Goal: Task Accomplishment & Management: Use online tool/utility

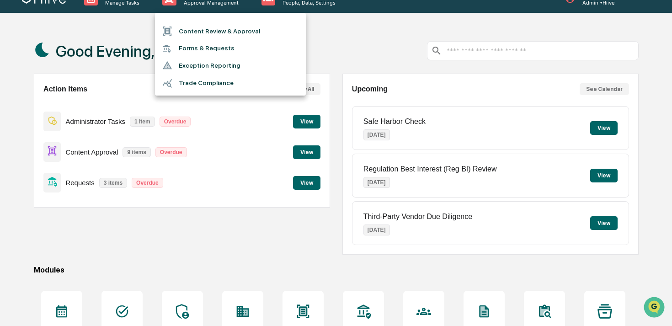
click at [198, 34] on li "Content Review & Approval" at bounding box center [230, 30] width 151 height 17
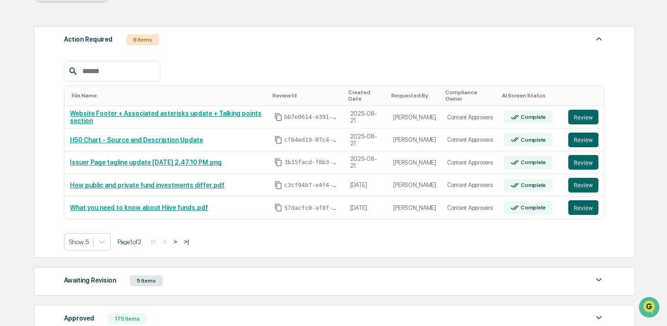
scroll to position [118, 0]
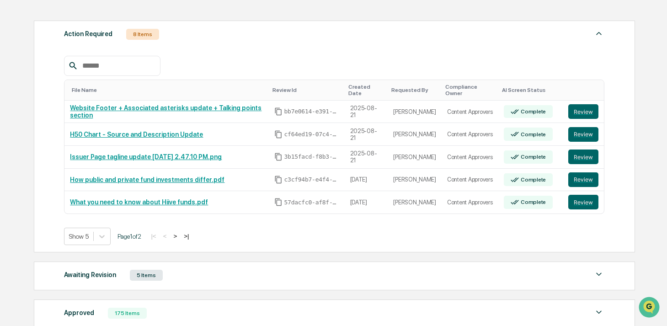
click at [180, 232] on button ">" at bounding box center [175, 236] width 9 height 8
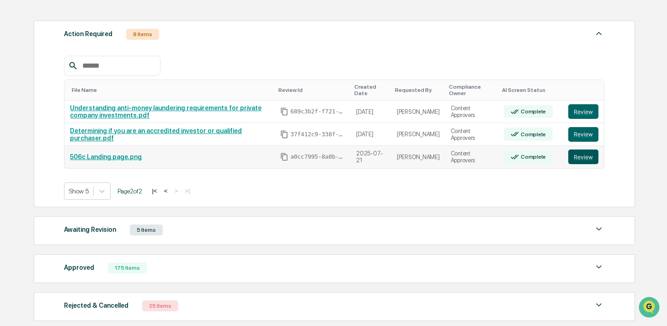
click at [583, 156] on button "Review" at bounding box center [583, 157] width 30 height 15
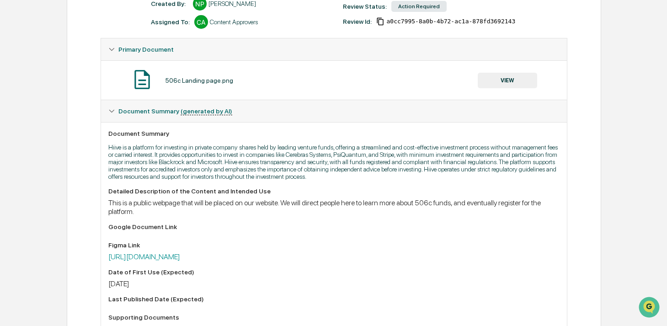
scroll to position [35, 0]
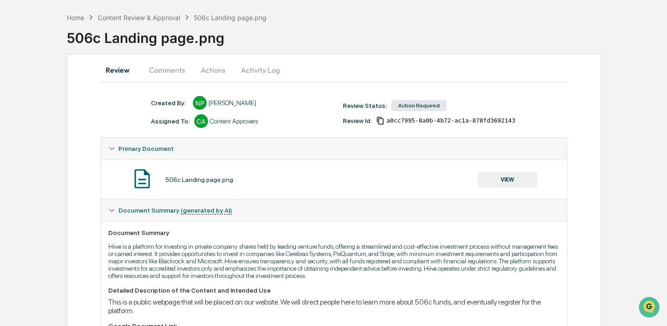
click at [152, 67] on button "Comments" at bounding box center [167, 70] width 51 height 22
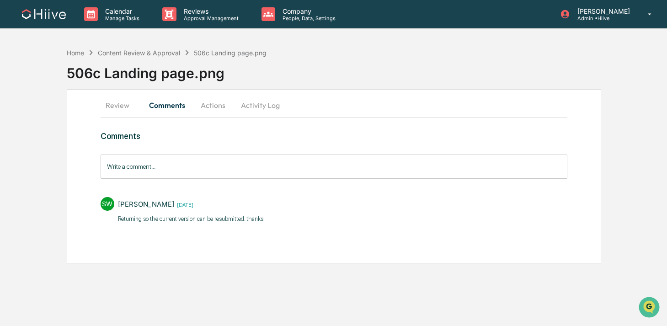
scroll to position [0, 0]
click at [124, 106] on button "Review" at bounding box center [122, 105] width 41 height 22
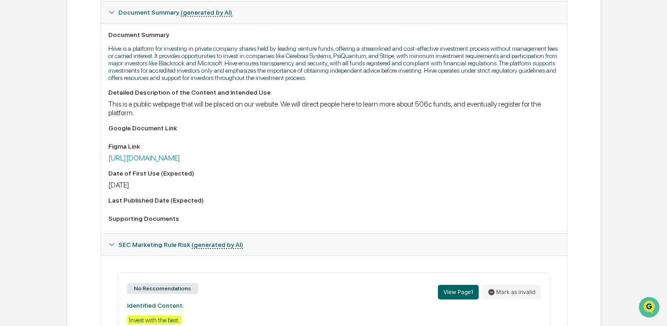
scroll to position [256, 0]
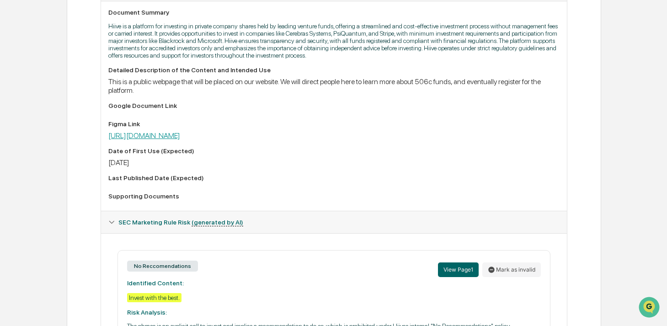
click at [180, 140] on link "https://www.figma.com/design/dqgEht5r9sImFuh74WaAnO/506c-Funds-webpage?node-id=…" at bounding box center [144, 135] width 72 height 9
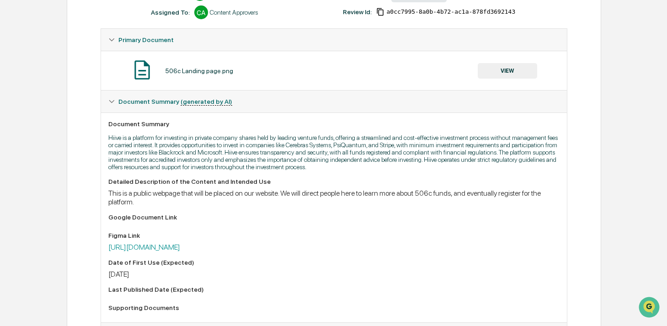
click at [488, 75] on button "VIEW" at bounding box center [507, 71] width 59 height 16
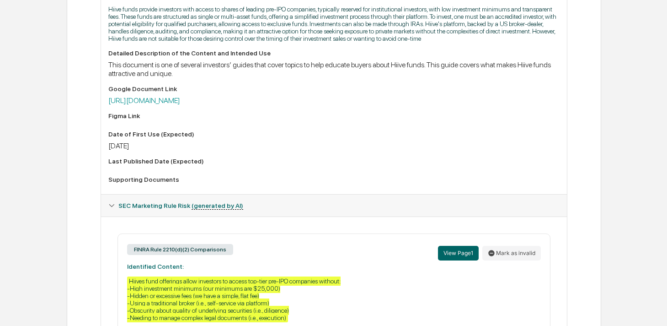
scroll to position [286, 0]
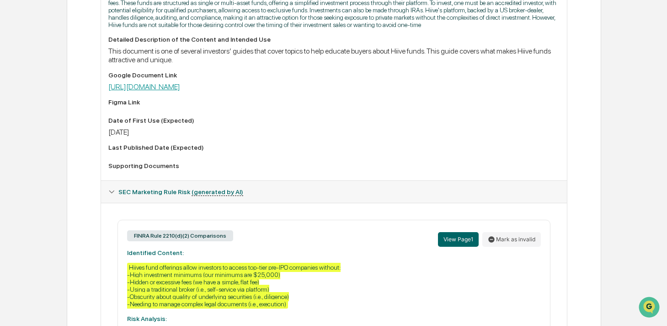
click at [180, 91] on link "https://docs.google.com/document/d/1A8RbI3Neipf2wI7A4nMeVTTpy2gqG73htVkEtKWgSFg…" at bounding box center [144, 86] width 72 height 9
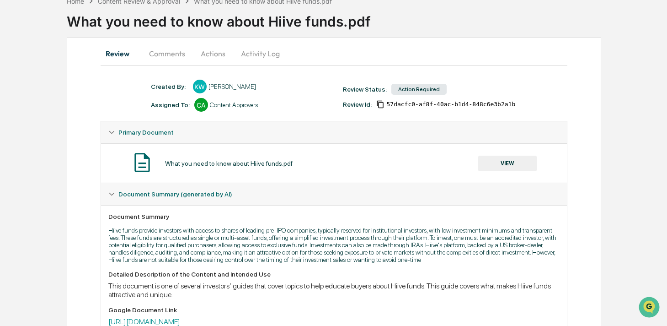
scroll to position [43, 0]
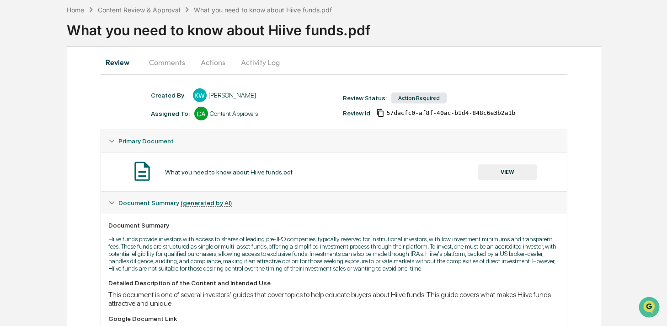
click at [256, 66] on button "Activity Log" at bounding box center [261, 62] width 54 height 22
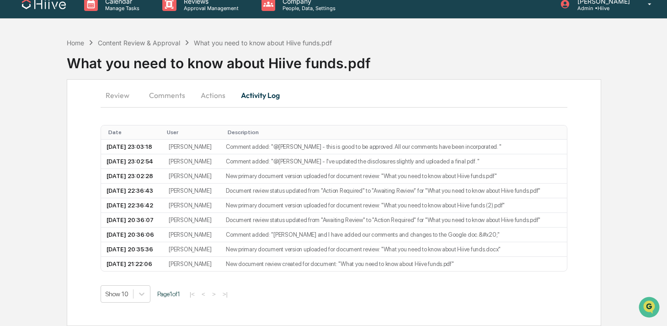
click at [209, 84] on button "Actions" at bounding box center [213, 95] width 41 height 22
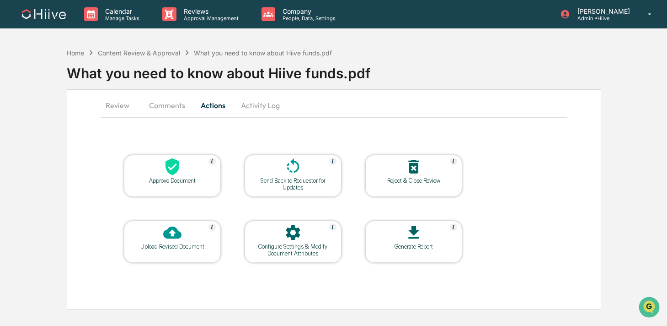
scroll to position [0, 0]
click at [295, 170] on icon at bounding box center [294, 166] width 18 height 18
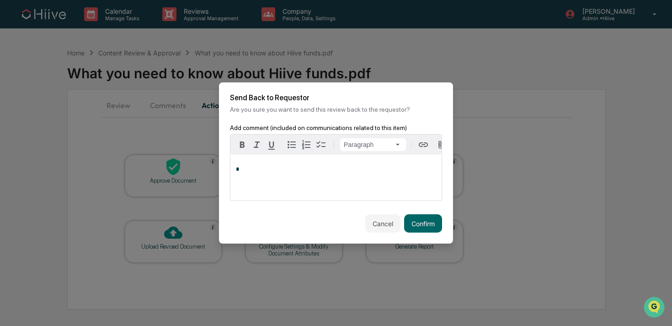
click at [318, 179] on div "*" at bounding box center [336, 178] width 211 height 46
click at [427, 224] on button "Confirm" at bounding box center [423, 223] width 38 height 18
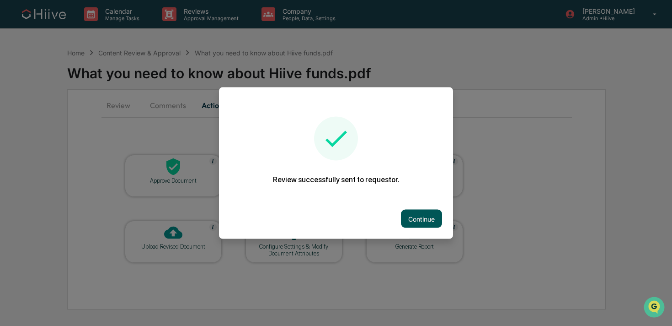
click at [410, 218] on button "Continue" at bounding box center [421, 218] width 41 height 18
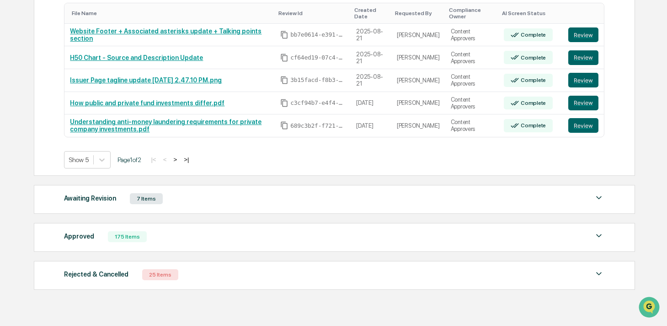
scroll to position [225, 0]
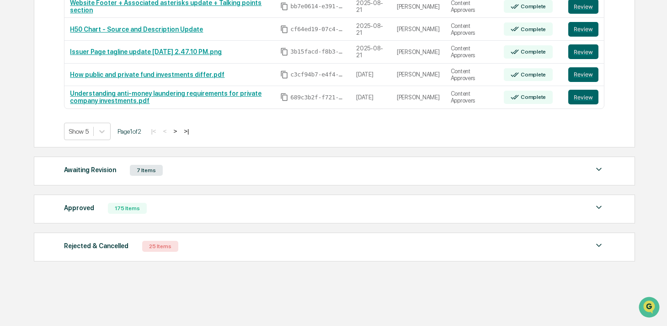
click at [159, 162] on div "Awaiting Revision 7 Items File Name Review Id Created Date Requested By Complia…" at bounding box center [334, 170] width 601 height 29
click at [150, 175] on div "Awaiting Revision 7 Items" at bounding box center [334, 170] width 541 height 13
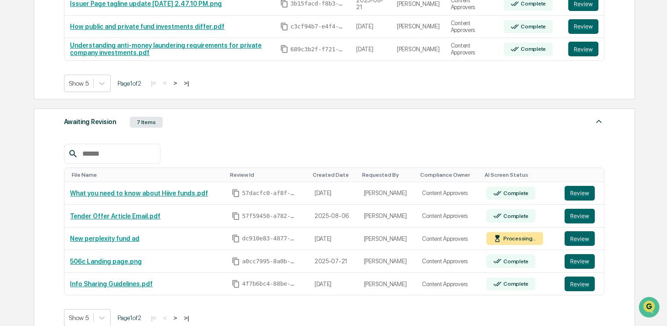
scroll to position [340, 0]
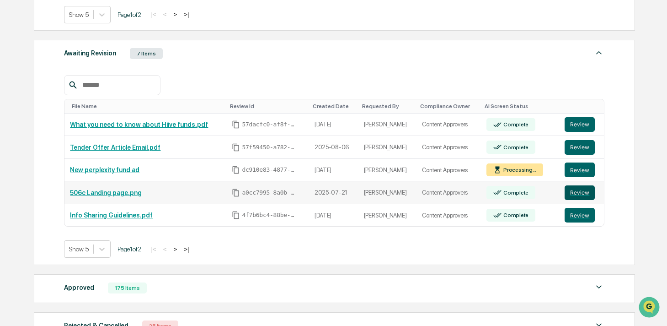
click at [573, 190] on button "Review" at bounding box center [580, 192] width 30 height 15
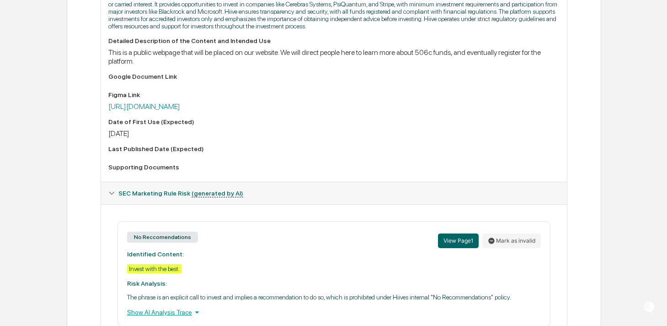
scroll to position [288, 0]
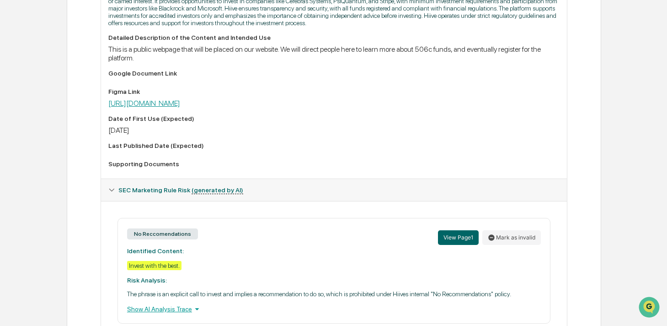
click at [180, 107] on link "https://www.figma.com/design/dqgEht5r9sImFuh74WaAnO/506c-Funds-webpage?node-id=…" at bounding box center [144, 103] width 72 height 9
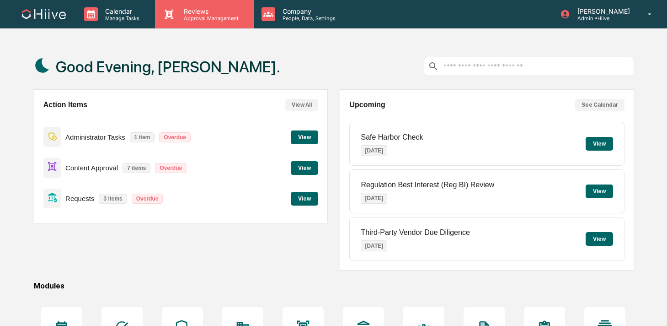
click at [170, 12] on icon at bounding box center [169, 14] width 9 height 9
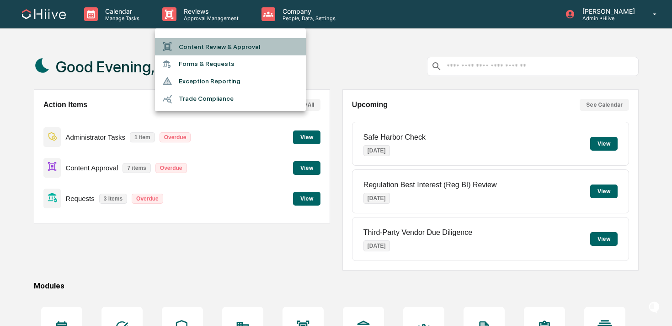
click at [179, 49] on li "Content Review & Approval" at bounding box center [230, 46] width 151 height 17
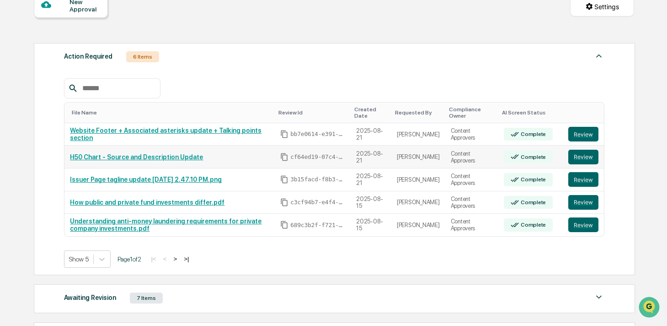
scroll to position [107, 0]
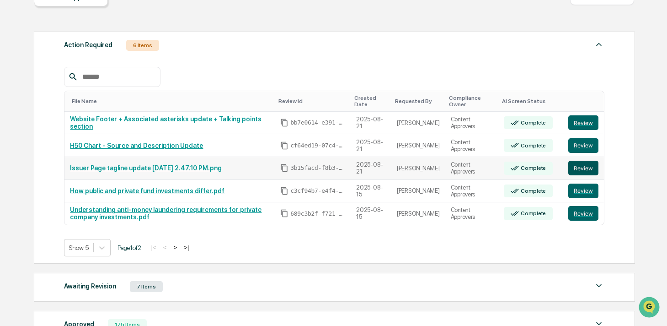
click at [587, 170] on button "Review" at bounding box center [583, 168] width 30 height 15
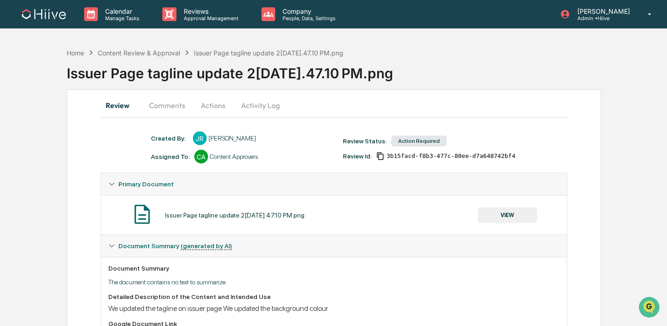
click at [212, 108] on button "Actions" at bounding box center [213, 105] width 41 height 22
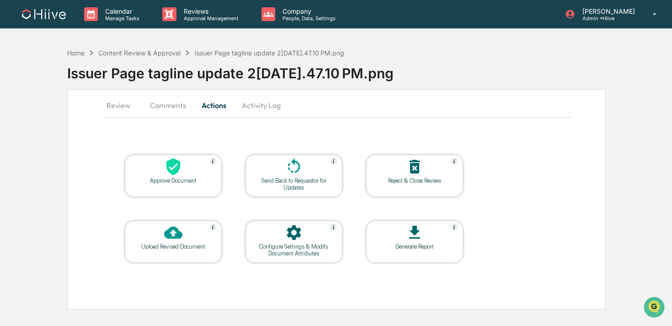
click at [274, 243] on div "Configure Settings & Modify Document Attributes" at bounding box center [294, 250] width 82 height 14
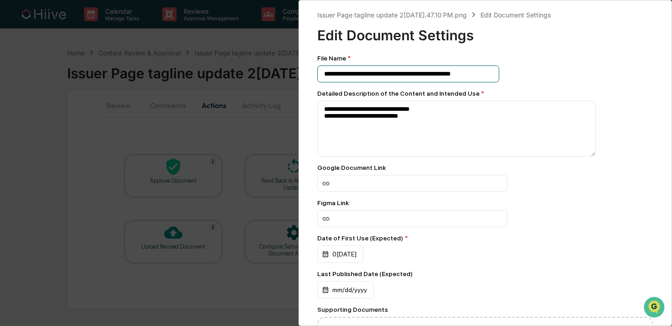
drag, startPoint x: 489, startPoint y: 74, endPoint x: 402, endPoint y: 74, distance: 87.4
click at [402, 74] on input "**********" at bounding box center [408, 73] width 182 height 17
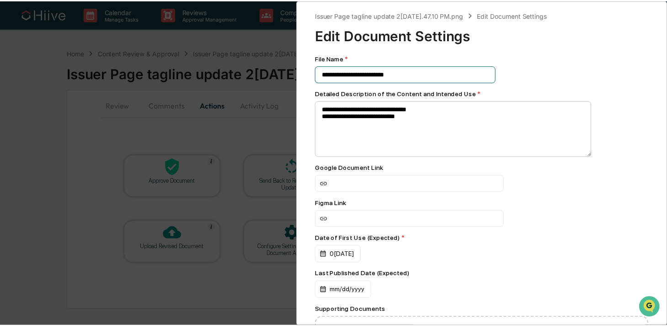
scroll to position [118, 0]
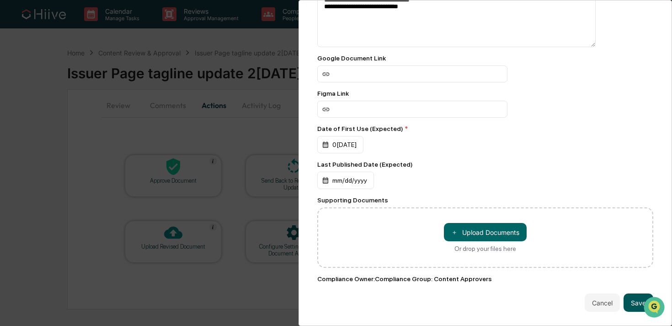
type input "**********"
click at [631, 295] on button "Save" at bounding box center [639, 302] width 30 height 18
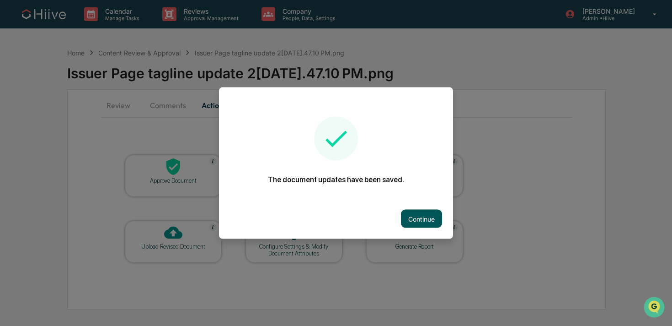
click at [417, 218] on button "Continue" at bounding box center [421, 218] width 41 height 18
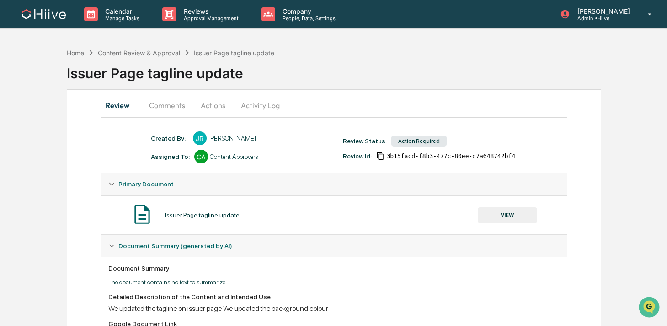
click at [168, 106] on button "Comments" at bounding box center [167, 105] width 51 height 22
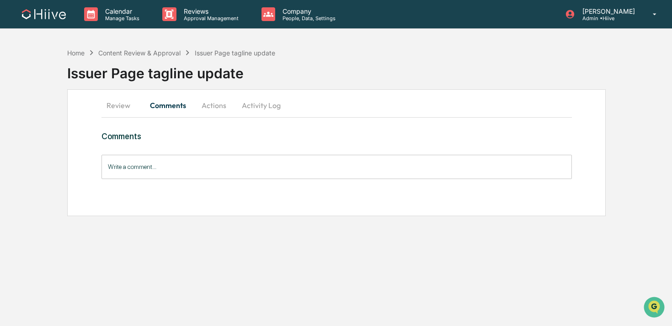
click at [121, 107] on button "Review" at bounding box center [122, 105] width 41 height 22
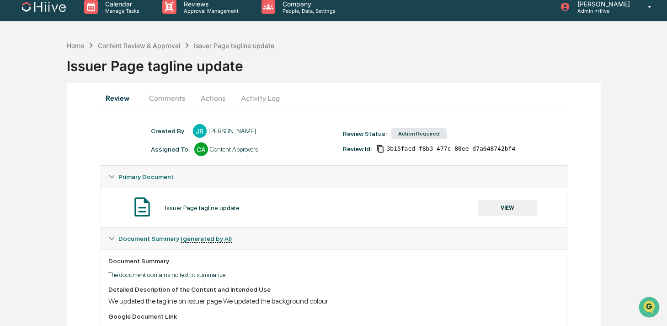
scroll to position [0, 0]
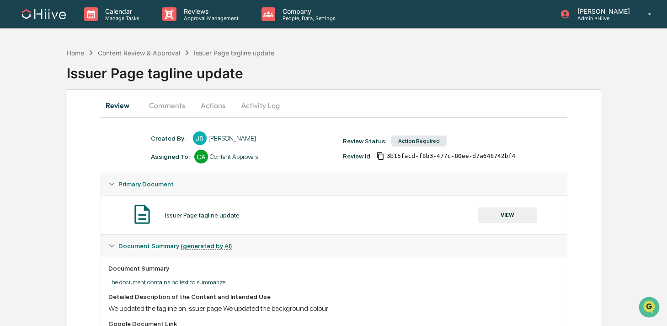
click at [168, 103] on button "Comments" at bounding box center [167, 105] width 51 height 22
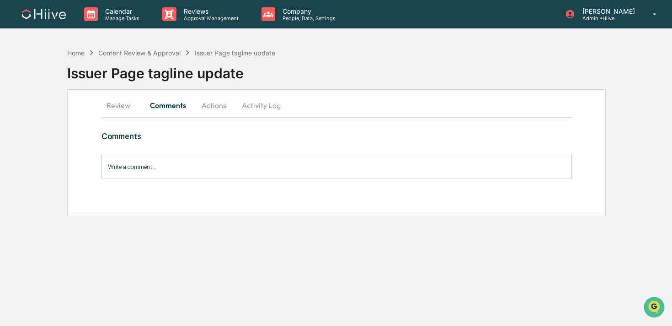
click at [120, 103] on button "Review" at bounding box center [122, 105] width 41 height 22
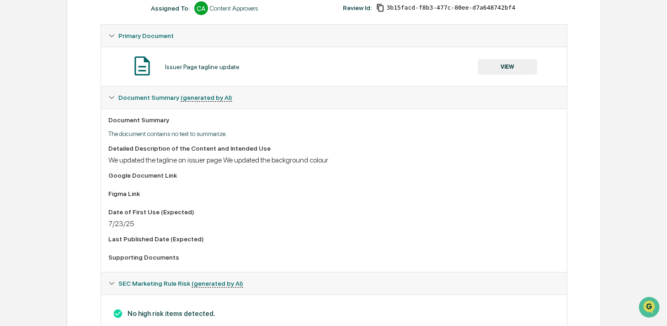
scroll to position [122, 0]
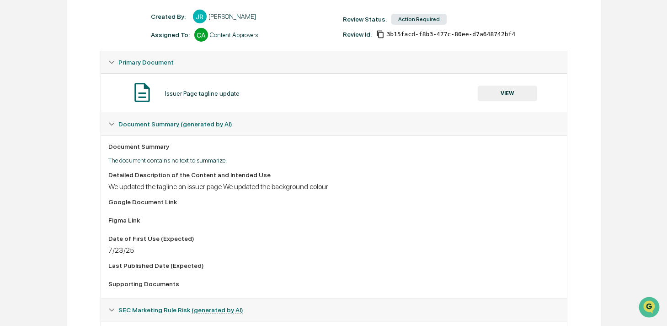
click at [493, 100] on button "VIEW" at bounding box center [507, 94] width 59 height 16
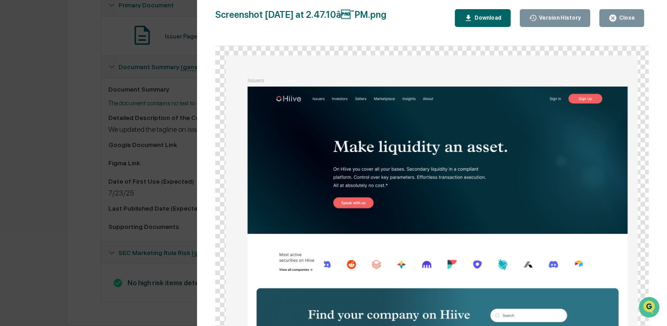
scroll to position [181, 0]
click at [626, 15] on div "Close" at bounding box center [626, 18] width 18 height 6
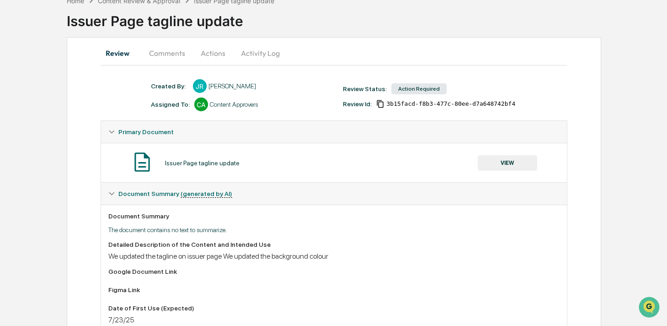
scroll to position [34, 0]
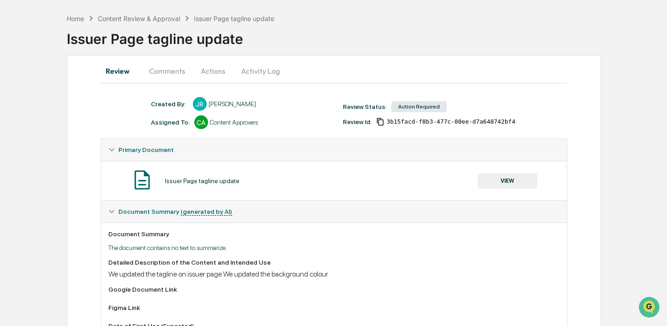
click at [168, 74] on button "Comments" at bounding box center [167, 71] width 51 height 22
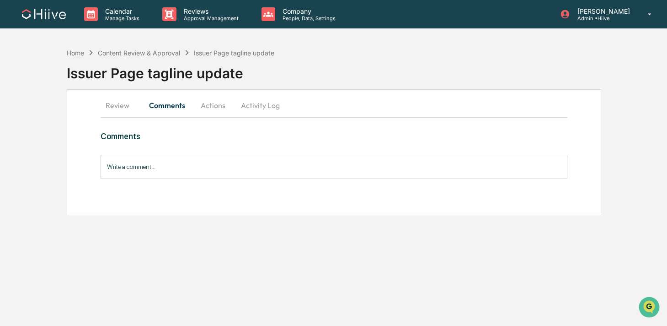
scroll to position [0, 0]
click at [212, 75] on div "Issuer Page tagline update" at bounding box center [369, 70] width 605 height 24
click at [214, 115] on button "Actions" at bounding box center [213, 105] width 41 height 22
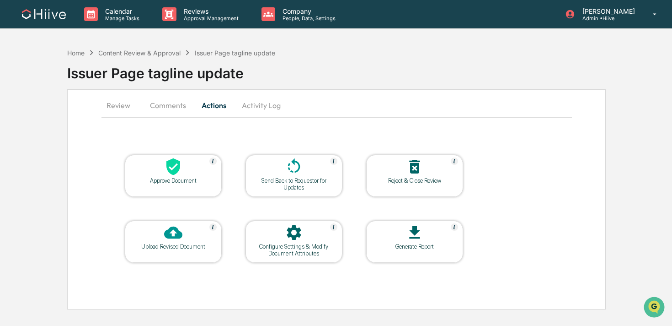
click at [256, 110] on button "Activity Log" at bounding box center [262, 105] width 54 height 22
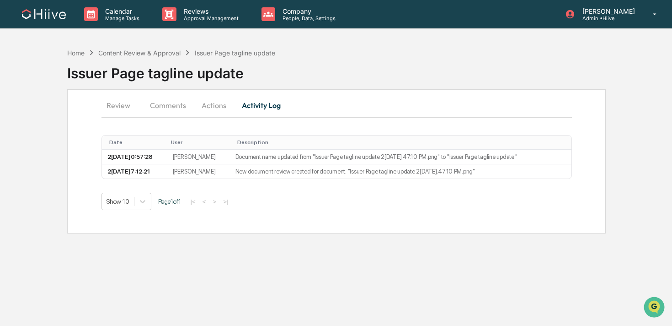
click at [117, 106] on button "Review" at bounding box center [122, 105] width 41 height 22
